Goal: Task Accomplishment & Management: Complete application form

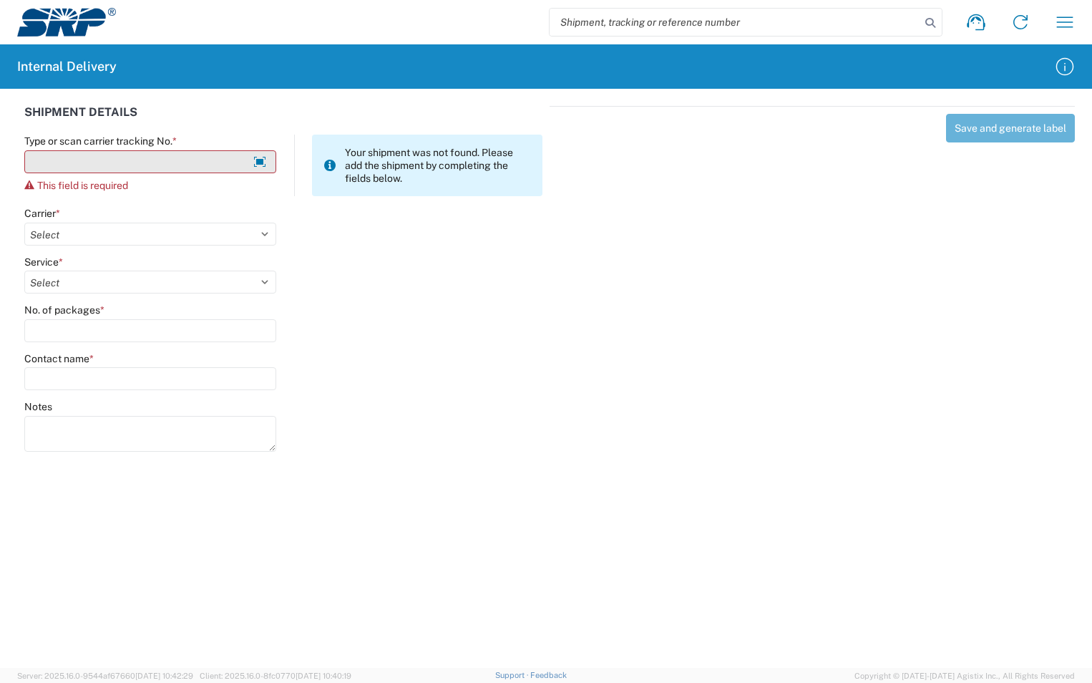
click at [117, 166] on input "Type or scan carrier tracking No. *" at bounding box center [150, 161] width 252 height 23
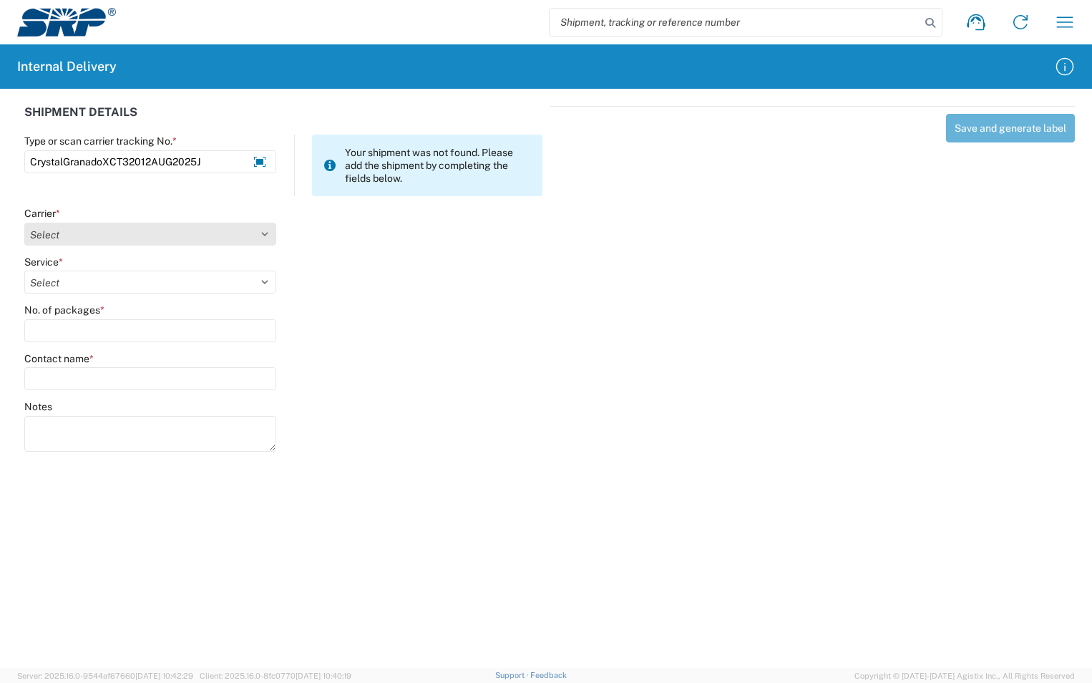
type input "CrystalGranadoXCT32012AUG2025J"
click at [258, 231] on select "Select Amazon Logistics ATI Trucking BC Dimerco Logistics Empire Southwest FedE…" at bounding box center [150, 234] width 252 height 23
select select "18713"
click at [24, 223] on select "Select Amazon Logistics ATI Trucking BC Dimerco Logistics Empire Southwest FedE…" at bounding box center [150, 234] width 252 height 23
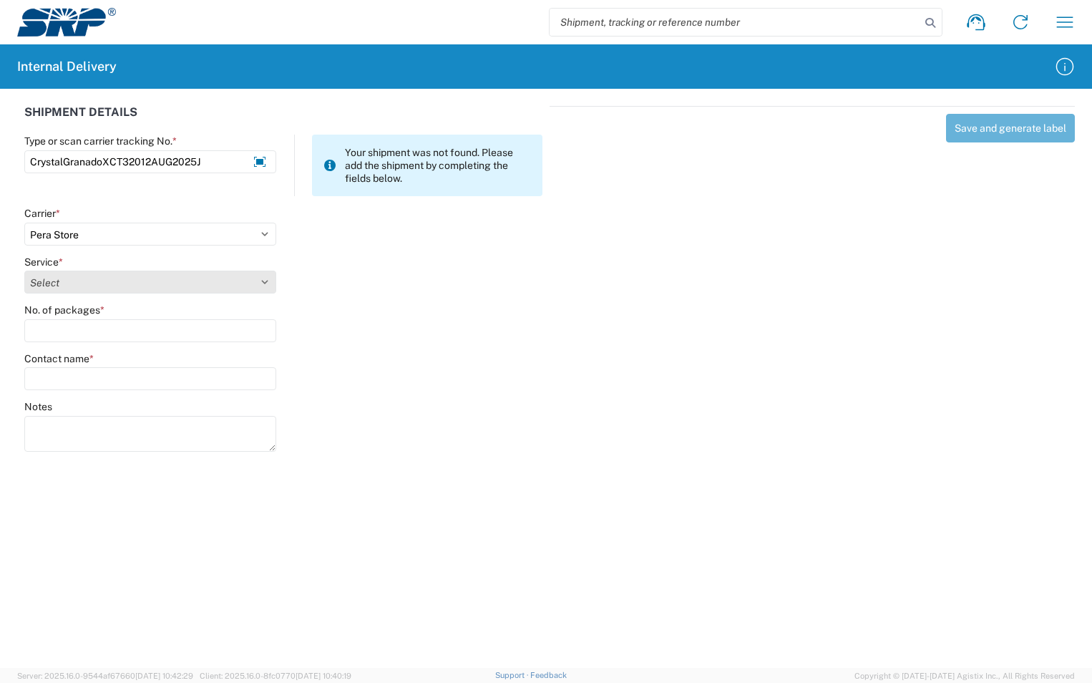
click at [94, 275] on select "Select Ground Inter-Office" at bounding box center [150, 282] width 252 height 23
select select "35763"
click at [24, 271] on select "Select Ground Inter-Office" at bounding box center [150, 282] width 252 height 23
click at [79, 333] on input "No. of packages *" at bounding box center [150, 330] width 252 height 23
type input "1"
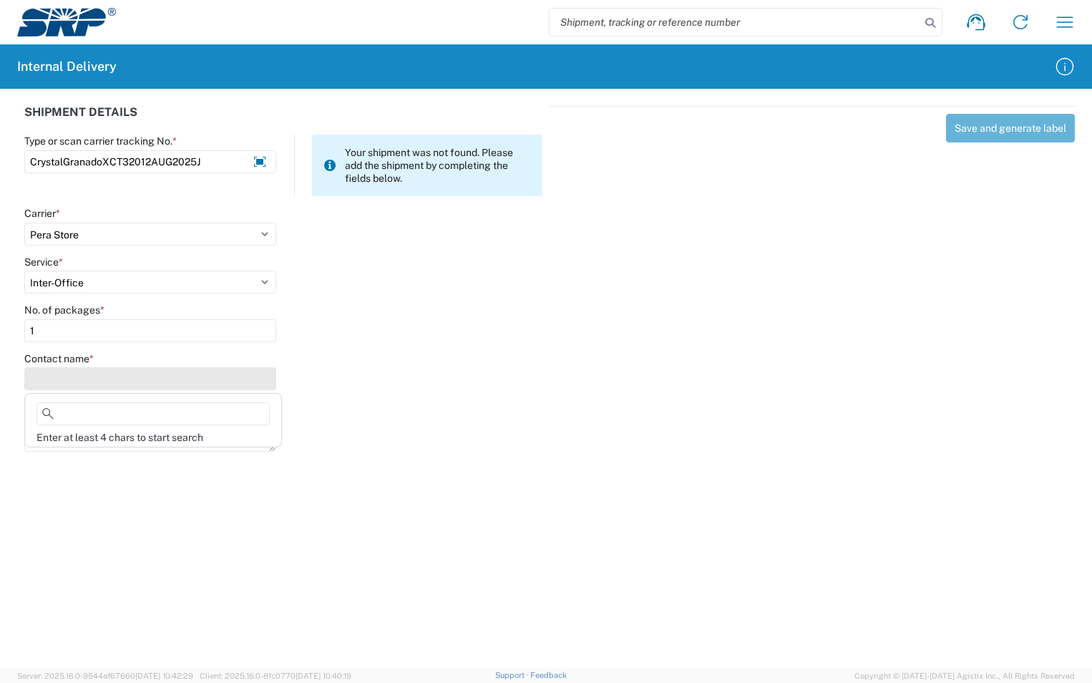
click at [77, 382] on input "Contact name *" at bounding box center [150, 378] width 252 height 23
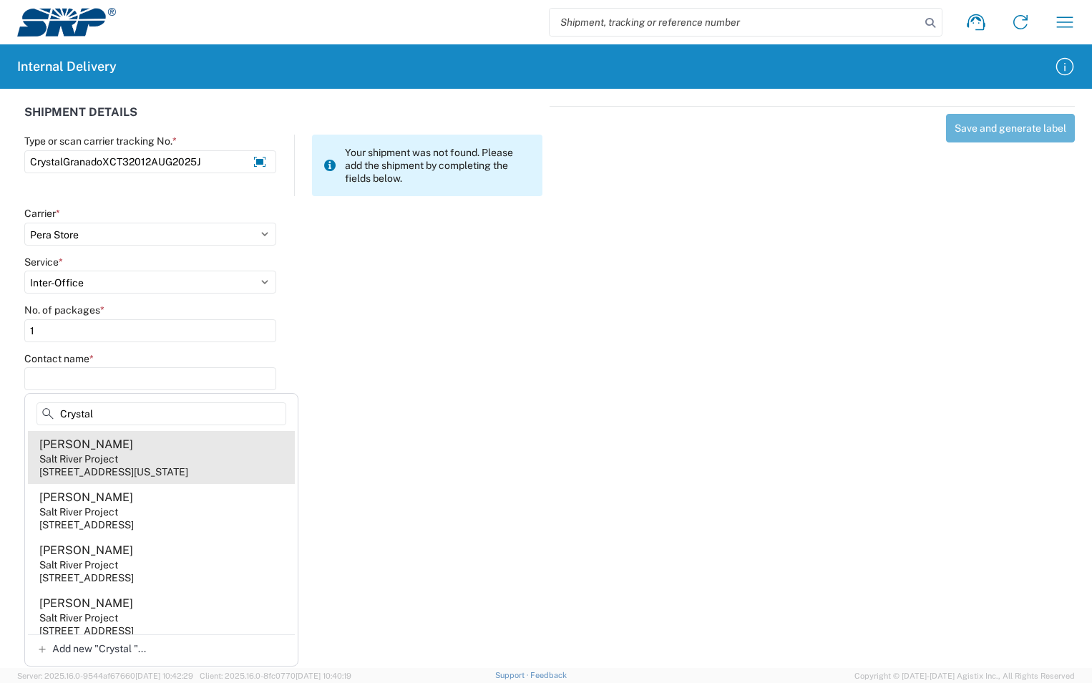
type input "Crystal"
click at [100, 456] on div "Salt River Project" at bounding box center [78, 458] width 79 height 13
type input "[PERSON_NAME]"
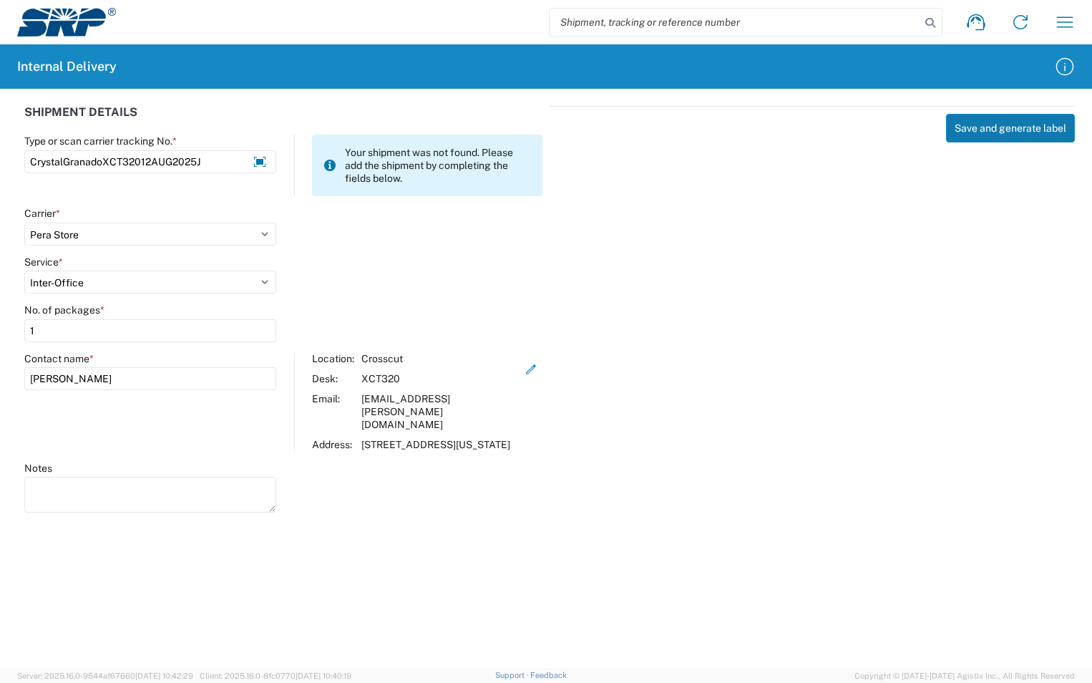
click at [1016, 129] on button "Save and generate label" at bounding box center [1010, 128] width 129 height 29
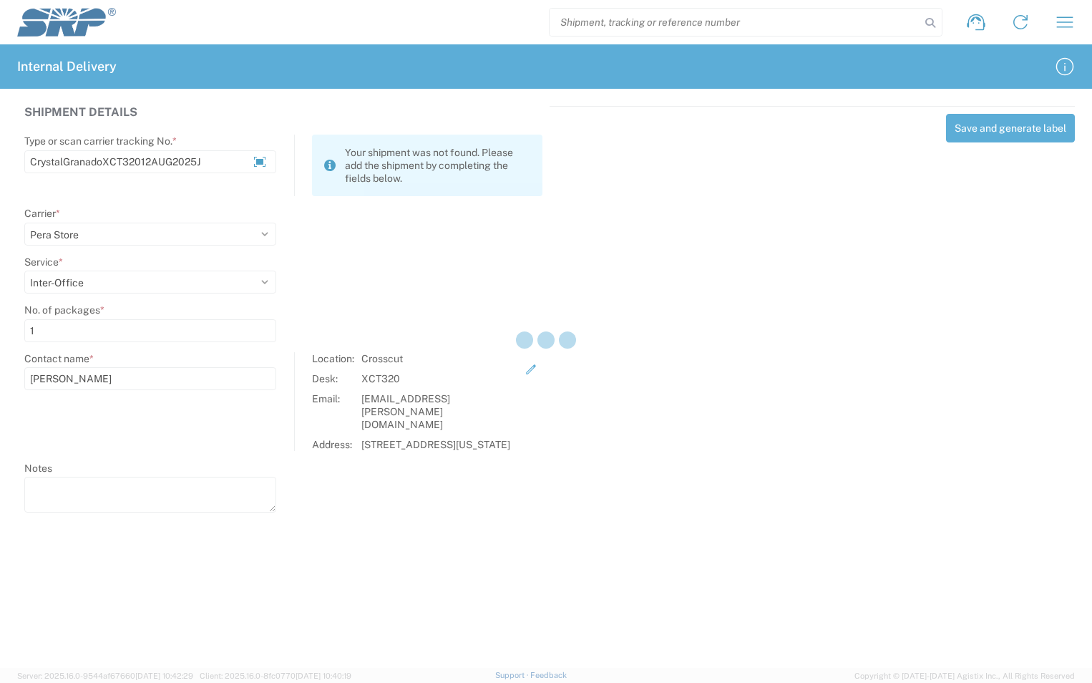
select select
